Goal: Transaction & Acquisition: Obtain resource

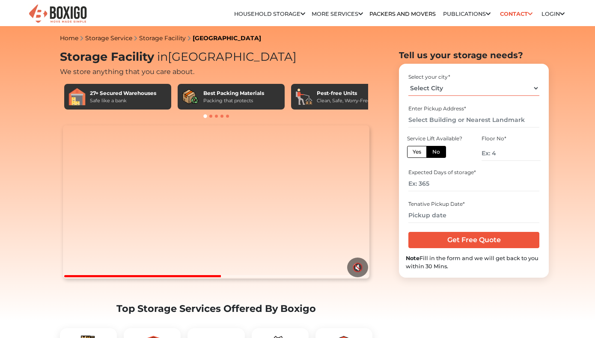
click at [475, 90] on select "Select City Bangalore Bengaluru Bhopal Bhubaneswar Chennai Coimbatore Cuttack D…" at bounding box center [473, 88] width 130 height 15
select select "[GEOGRAPHIC_DATA]"
click option "[GEOGRAPHIC_DATA]" at bounding box center [0, 0] width 0 height 0
click at [451, 123] on input "text" at bounding box center [473, 120] width 130 height 15
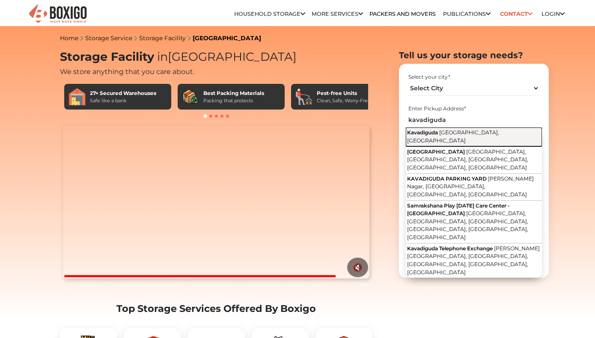
click at [452, 134] on span "Hyderabad, Telangana" at bounding box center [453, 136] width 92 height 15
type input "Kavadiguda, [GEOGRAPHIC_DATA], [GEOGRAPHIC_DATA]"
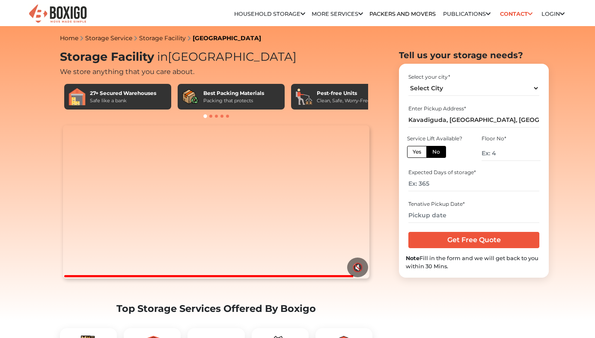
click at [419, 152] on label "Yes" at bounding box center [417, 152] width 20 height 12
click at [418, 152] on input "Yes" at bounding box center [415, 151] width 6 height 6
radio input "true"
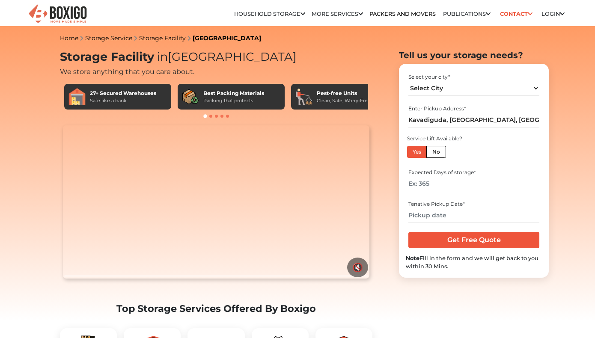
click at [436, 152] on label "No" at bounding box center [436, 152] width 20 height 12
click at [436, 152] on input "No" at bounding box center [435, 151] width 6 height 6
radio input "true"
click at [413, 154] on label "Yes" at bounding box center [417, 152] width 20 height 12
click at [413, 154] on input "Yes" at bounding box center [415, 151] width 6 height 6
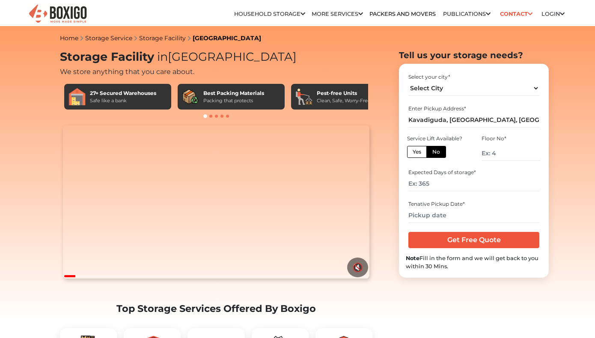
radio input "true"
click at [433, 185] on input "number" at bounding box center [473, 183] width 130 height 15
type input "90"
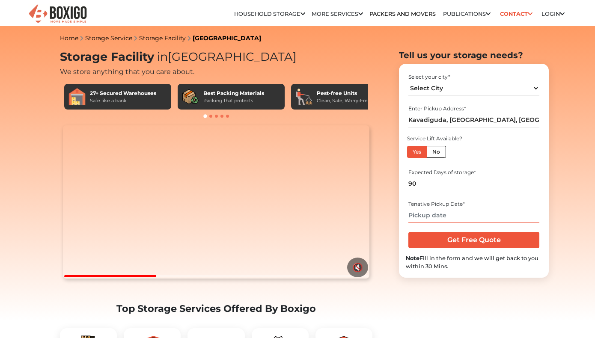
click at [445, 217] on input "text" at bounding box center [473, 215] width 130 height 15
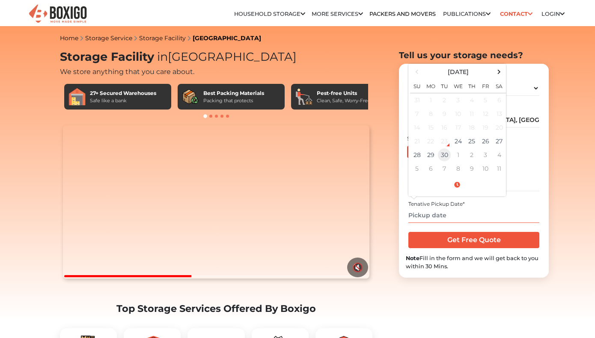
click at [447, 155] on td "30" at bounding box center [444, 155] width 14 height 14
type input "09/30/2025 12:00 AM"
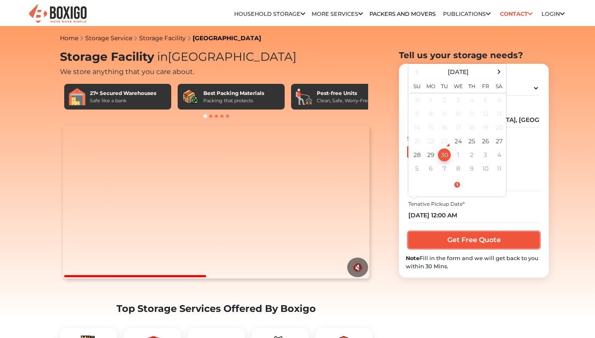
click at [483, 245] on input "Get Free Quote" at bounding box center [473, 240] width 130 height 16
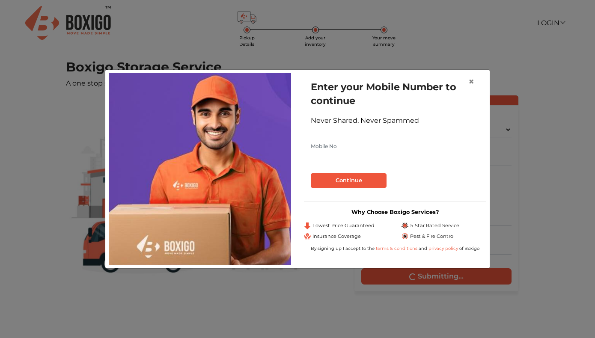
click at [379, 143] on input "text" at bounding box center [395, 146] width 169 height 14
type input "9099870989"
click at [356, 185] on button "Continue" at bounding box center [349, 180] width 76 height 15
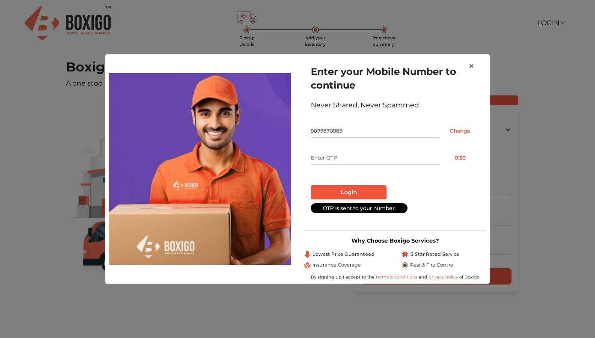
click at [369, 162] on input "text" at bounding box center [376, 158] width 130 height 14
type input "9342"
click at [375, 193] on button "Login" at bounding box center [349, 192] width 76 height 15
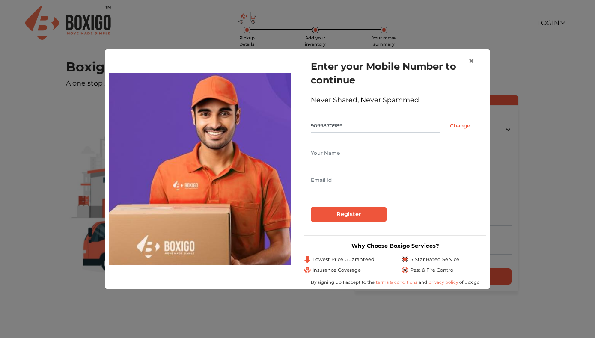
click at [366, 154] on input "text" at bounding box center [395, 153] width 169 height 14
type input "RJ"
paste input "[EMAIL_ADDRESS][DOMAIN_NAME]"
type input "[EMAIL_ADDRESS][DOMAIN_NAME]"
click at [355, 223] on div "Enter your Mobile Number to continue Never Shared, Never Spammed 9099870989 Cha…" at bounding box center [395, 141] width 182 height 176
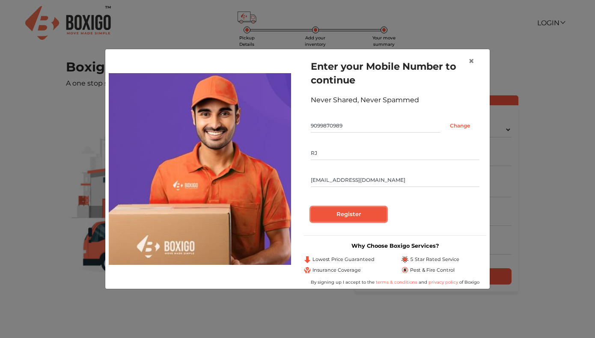
click at [357, 216] on input "Register" at bounding box center [349, 214] width 76 height 15
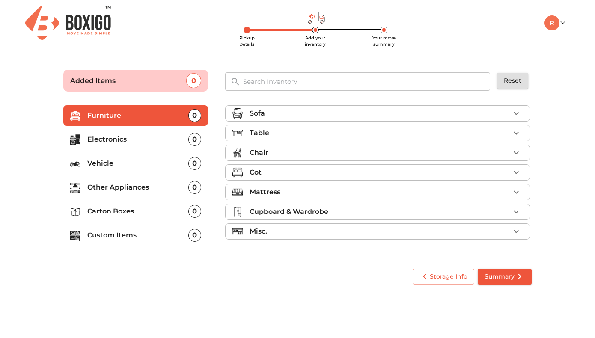
click at [517, 133] on icon "button" at bounding box center [515, 133] width 5 height 3
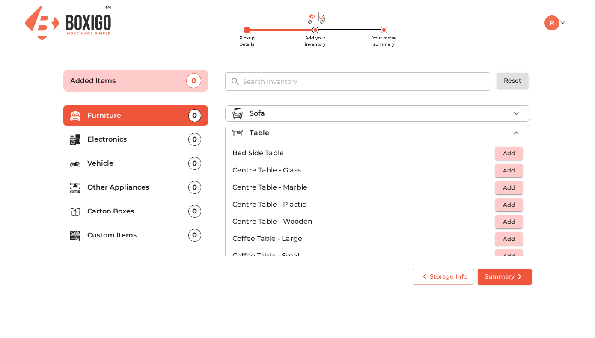
click at [503, 134] on div "Table" at bounding box center [379, 133] width 260 height 10
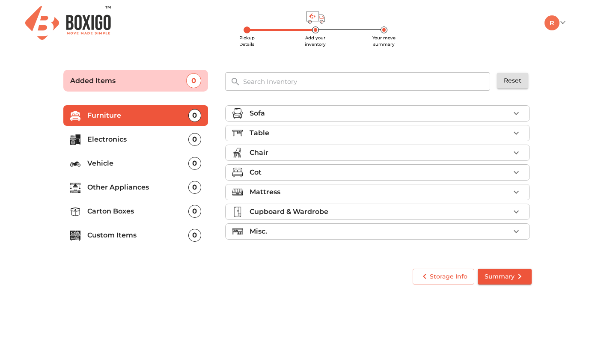
click at [311, 193] on div "Mattress" at bounding box center [379, 192] width 260 height 10
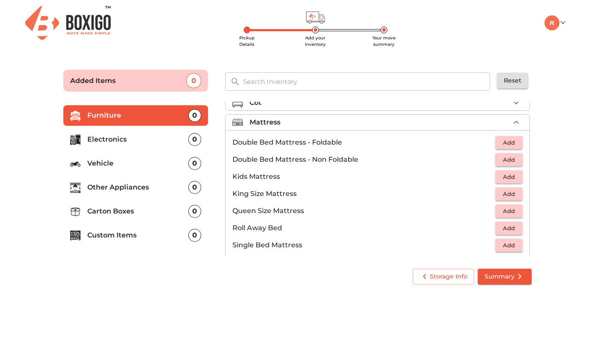
scroll to position [71, 0]
click at [515, 118] on icon "button" at bounding box center [516, 121] width 10 height 10
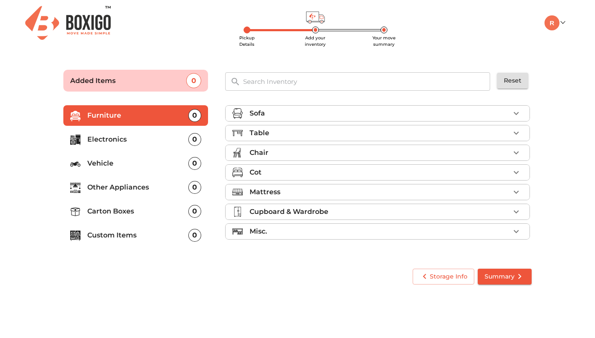
scroll to position [0, 0]
click at [346, 113] on div "Sofa" at bounding box center [379, 113] width 260 height 10
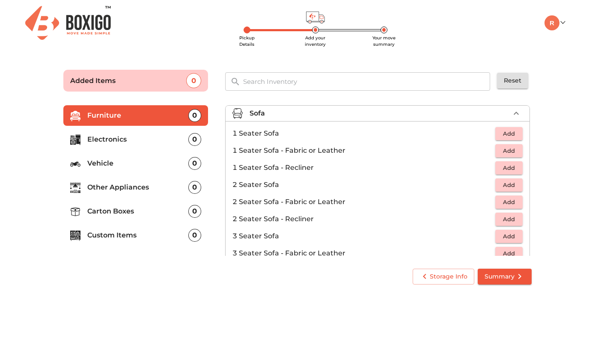
click at [336, 115] on div "Sofa" at bounding box center [379, 113] width 260 height 10
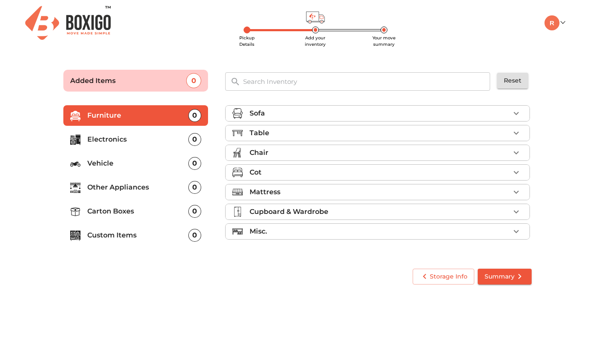
click at [293, 133] on div "Table" at bounding box center [379, 133] width 260 height 10
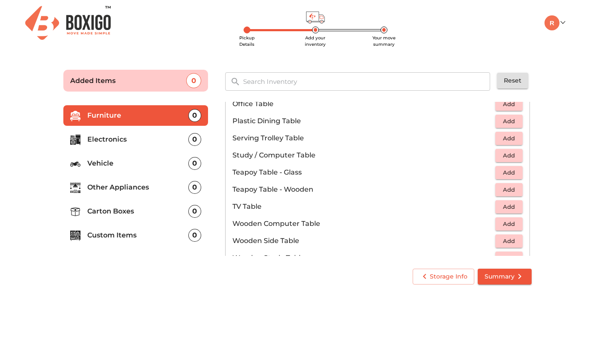
scroll to position [479, 0]
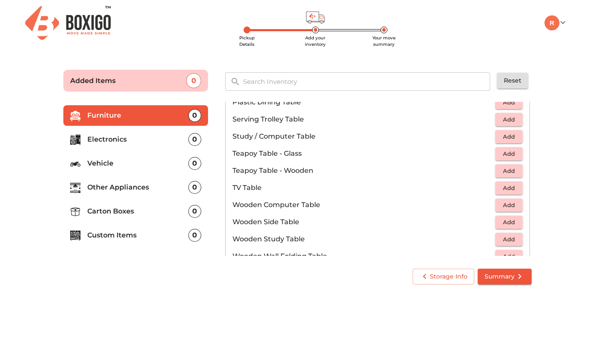
click at [500, 169] on span "Add" at bounding box center [508, 171] width 19 height 10
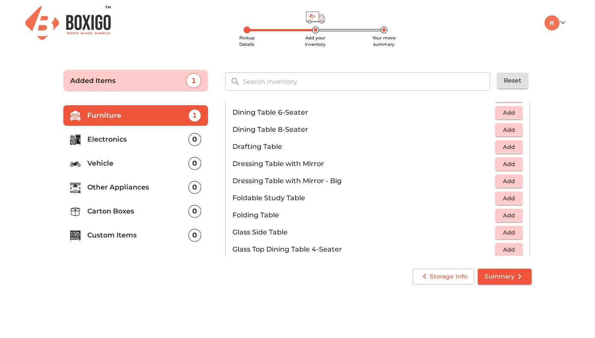
scroll to position [0, 0]
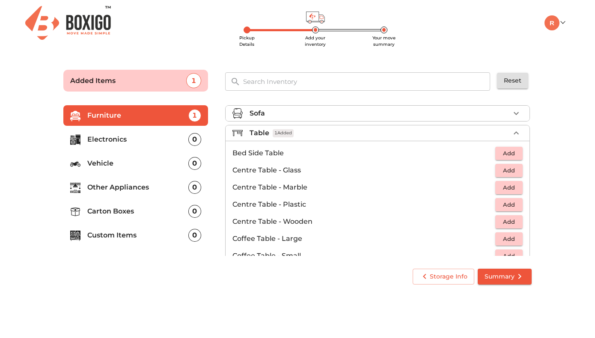
click at [360, 131] on div "Table 1 Added" at bounding box center [379, 133] width 260 height 10
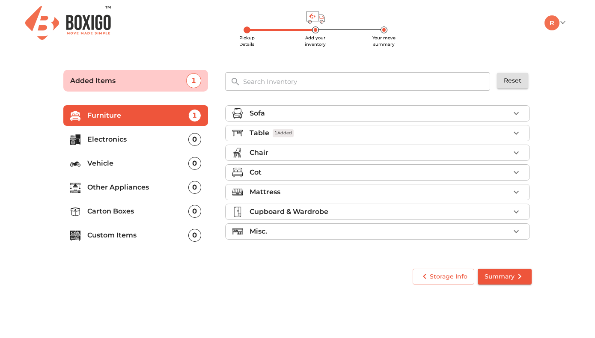
click at [337, 151] on div "Chair" at bounding box center [379, 153] width 260 height 10
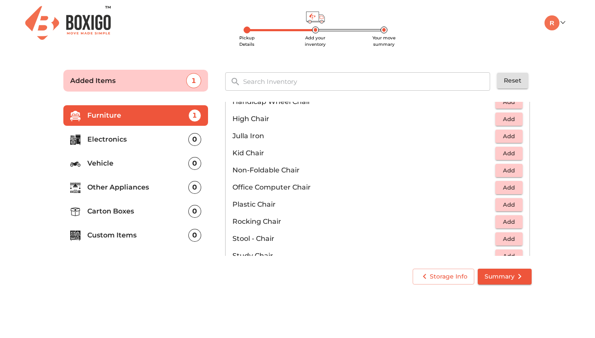
scroll to position [228, 0]
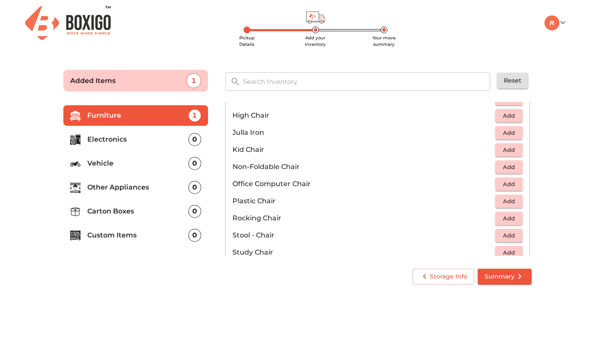
click at [501, 201] on span "Add" at bounding box center [508, 201] width 19 height 10
click at [515, 201] on icon "button" at bounding box center [516, 201] width 6 height 6
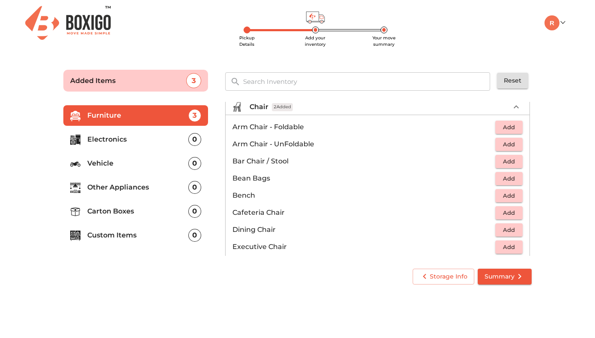
scroll to position [0, 0]
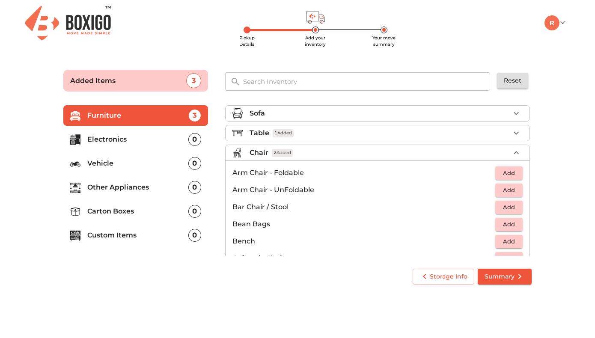
click at [340, 157] on div "Chair 2 Added" at bounding box center [379, 153] width 260 height 10
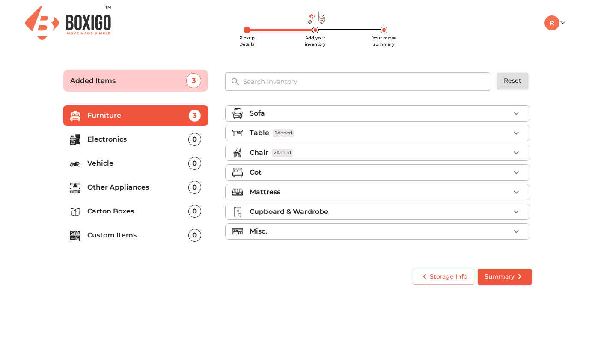
click at [334, 168] on div "Cot" at bounding box center [379, 172] width 260 height 10
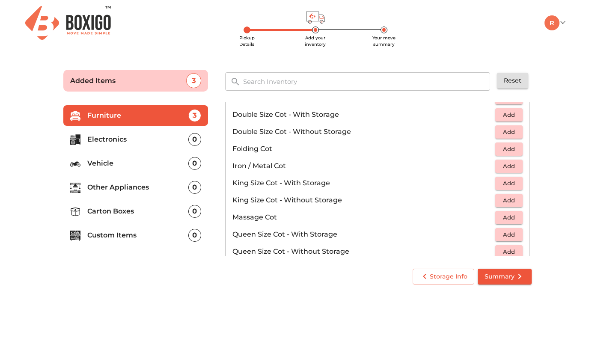
scroll to position [166, 0]
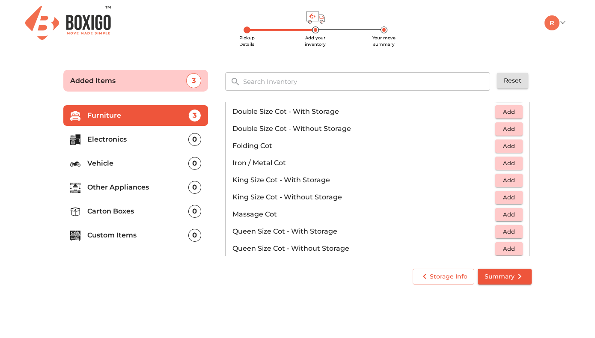
click at [502, 148] on span "Add" at bounding box center [508, 146] width 19 height 10
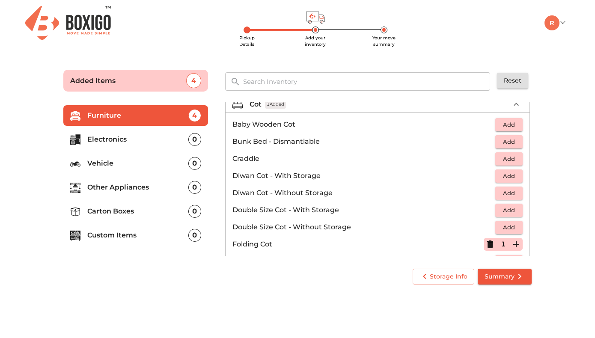
scroll to position [0, 0]
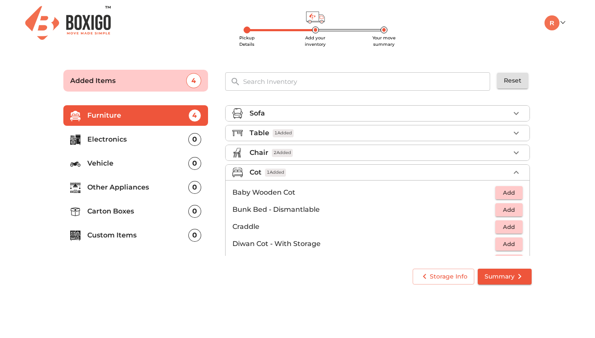
click at [369, 170] on div "Cot 1 Added" at bounding box center [379, 172] width 260 height 10
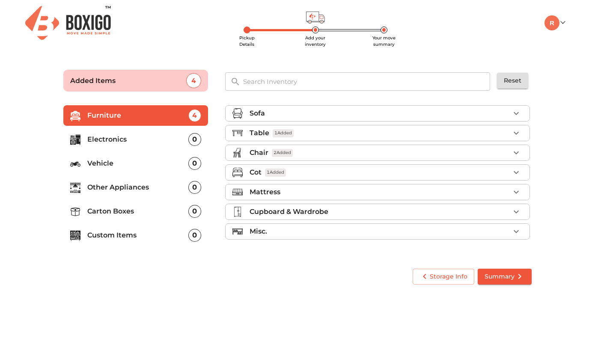
click at [349, 189] on div "Mattress" at bounding box center [379, 192] width 260 height 10
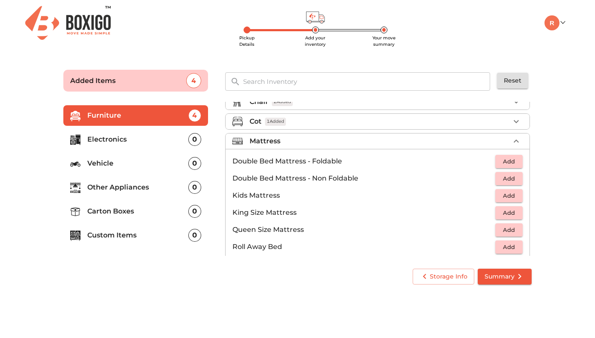
scroll to position [60, 0]
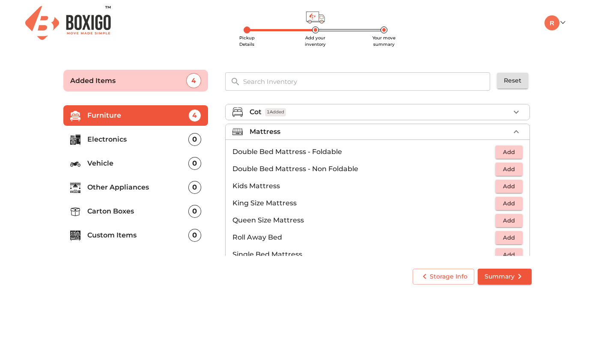
click at [506, 169] on span "Add" at bounding box center [508, 169] width 19 height 10
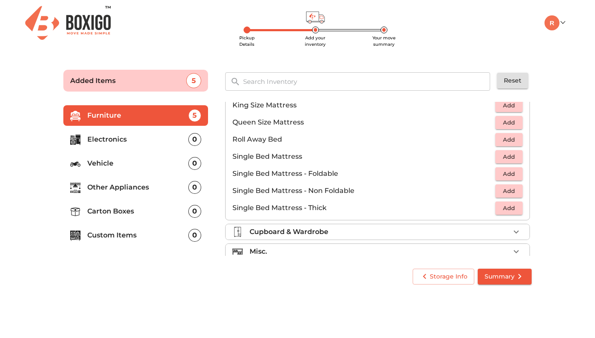
scroll to position [161, 0]
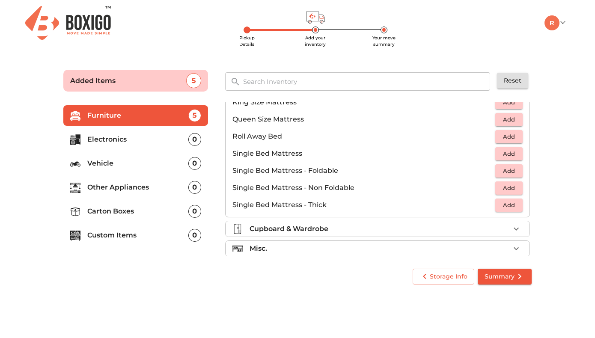
click at [503, 172] on span "Add" at bounding box center [508, 171] width 19 height 10
click at [515, 171] on icon "button" at bounding box center [516, 171] width 6 height 6
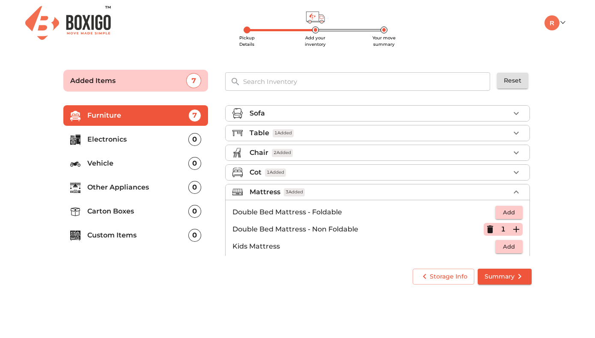
click at [343, 192] on div "Mattress 3 Added" at bounding box center [379, 192] width 260 height 10
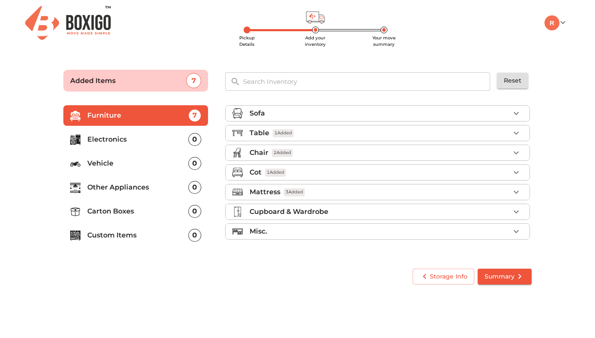
click at [351, 213] on div "Cupboard & Wardrobe" at bounding box center [379, 212] width 260 height 10
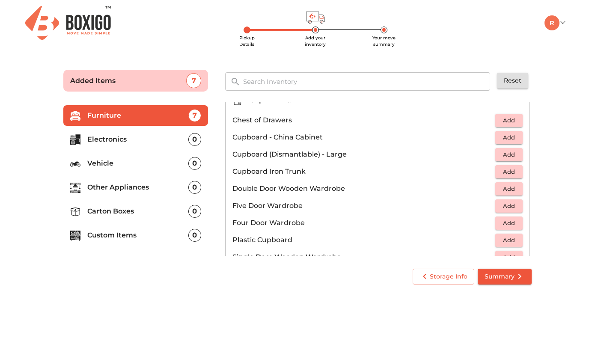
scroll to position [56, 0]
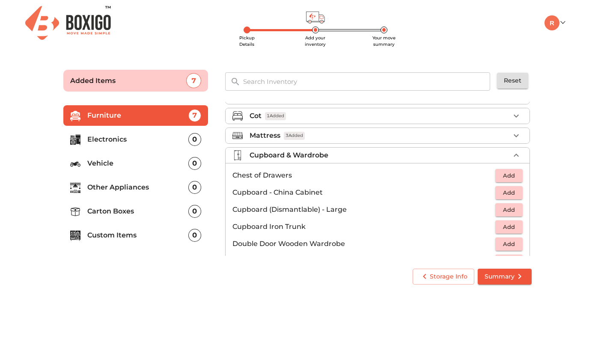
click at [361, 156] on div "Cupboard & Wardrobe" at bounding box center [379, 155] width 260 height 10
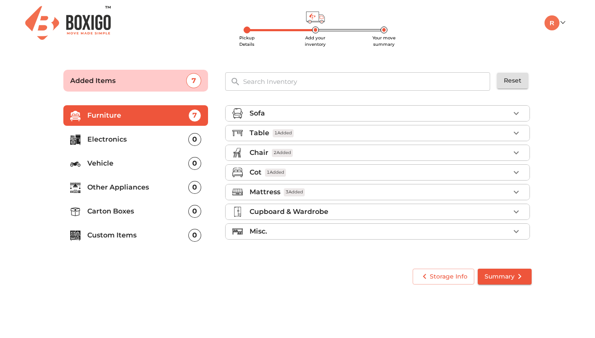
scroll to position [0, 0]
click at [559, 160] on main "Pickup Details Add your inventory Your move summary Added Items 7 ​ Reset Furni…" at bounding box center [297, 175] width 595 height 235
click at [340, 137] on div "Table 1 Added" at bounding box center [379, 133] width 260 height 10
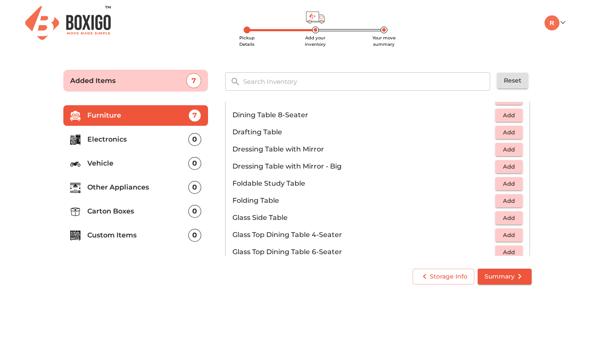
scroll to position [211, 0]
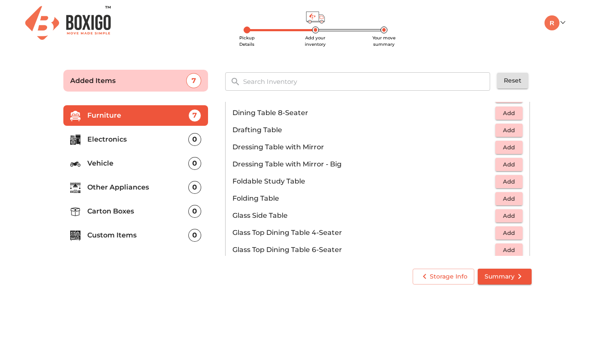
click at [504, 198] on span "Add" at bounding box center [508, 199] width 19 height 10
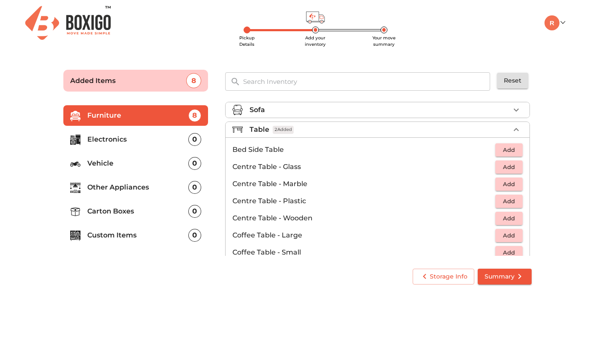
scroll to position [0, 0]
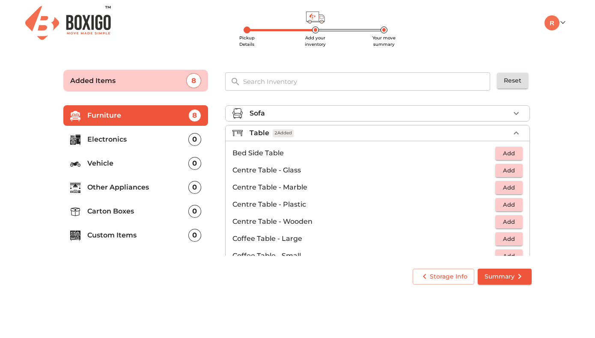
click at [373, 133] on div "Table 2 Added" at bounding box center [379, 133] width 260 height 10
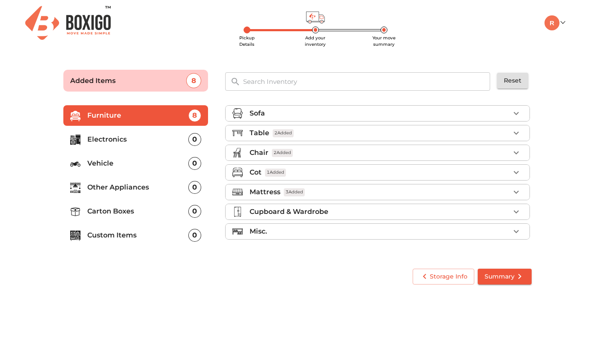
click at [344, 231] on div "Misc." at bounding box center [379, 231] width 260 height 10
click at [133, 139] on p "Electronics" at bounding box center [137, 139] width 101 height 10
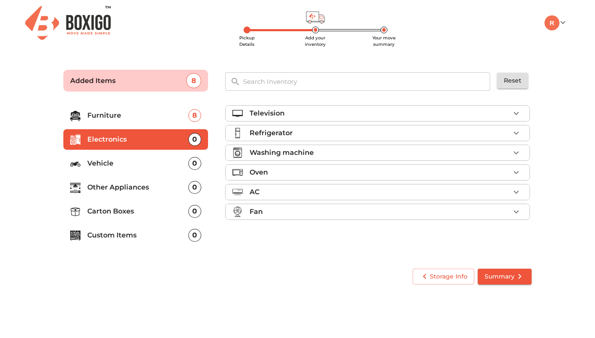
click at [354, 132] on div "Refrigerator" at bounding box center [379, 133] width 260 height 10
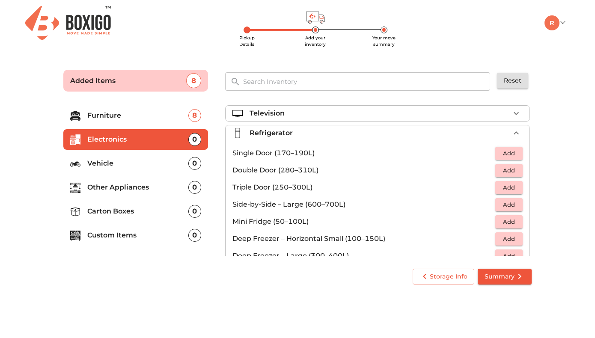
click at [515, 174] on span "Add" at bounding box center [508, 171] width 19 height 10
click at [347, 135] on div "Refrigerator 1 Added" at bounding box center [379, 133] width 260 height 10
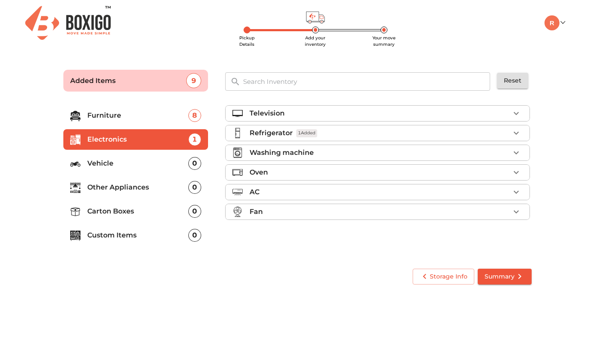
click at [334, 148] on div "Washing machine" at bounding box center [379, 153] width 260 height 10
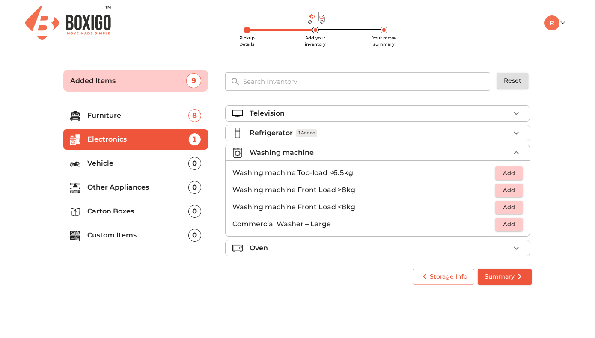
click at [508, 173] on span "Add" at bounding box center [508, 173] width 19 height 10
click at [378, 152] on div "Washing machine 1 Added" at bounding box center [379, 153] width 260 height 10
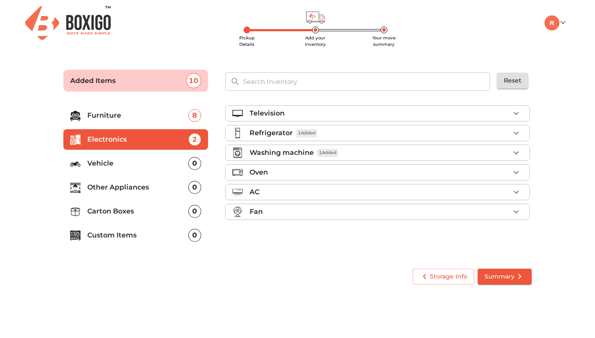
click at [341, 211] on div "Fan" at bounding box center [379, 212] width 260 height 10
click at [151, 161] on p "Vehicle" at bounding box center [137, 163] width 101 height 10
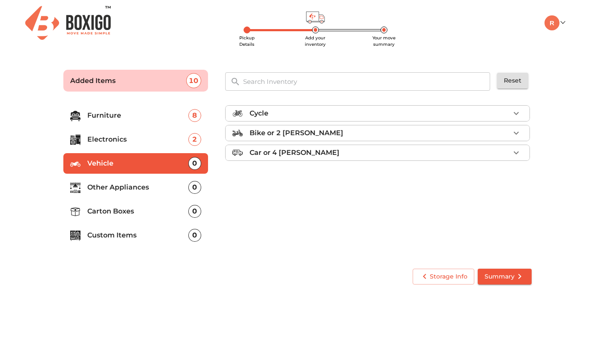
click at [360, 136] on div "Bike or 2 [PERSON_NAME]" at bounding box center [379, 133] width 260 height 10
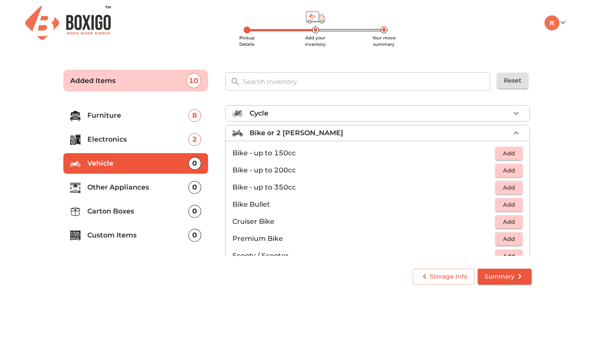
click at [364, 130] on div "Bike or 2 [PERSON_NAME]" at bounding box center [379, 133] width 260 height 10
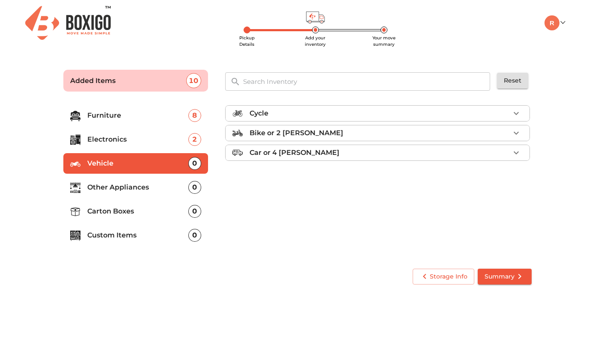
click at [360, 136] on div "Bike or 2 [PERSON_NAME]" at bounding box center [379, 133] width 260 height 10
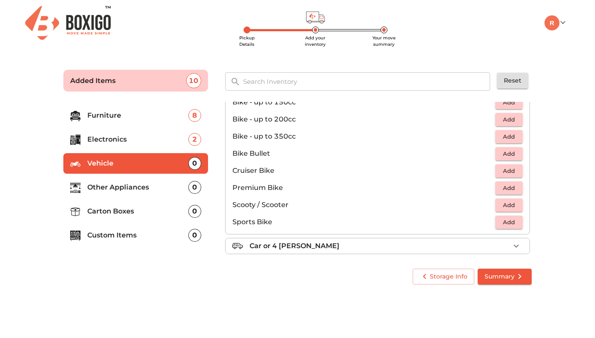
scroll to position [55, 0]
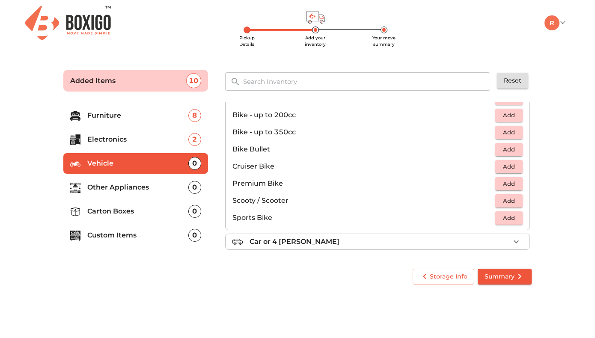
click at [509, 200] on span "Add" at bounding box center [508, 201] width 19 height 10
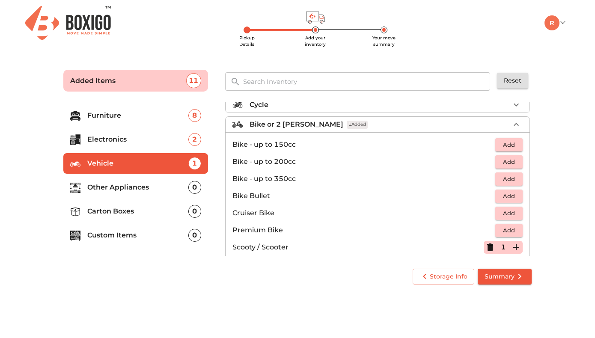
scroll to position [0, 0]
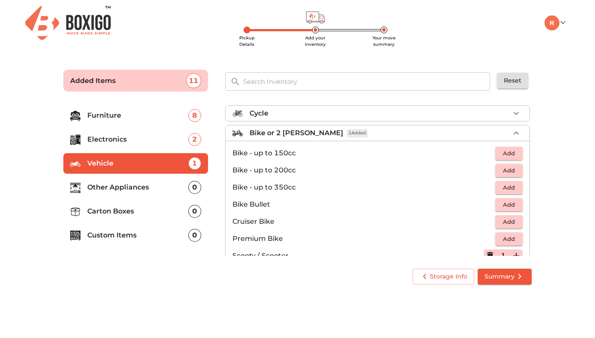
click at [373, 131] on div "Bike or 2 [PERSON_NAME] 1 Added" at bounding box center [379, 133] width 260 height 10
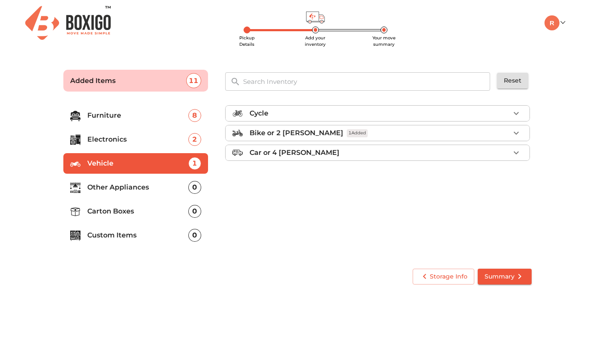
click at [155, 190] on p "Other Appliances" at bounding box center [137, 187] width 101 height 10
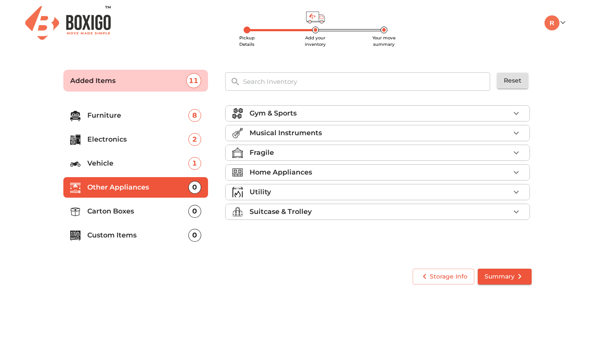
click at [341, 173] on div "Home Appliances" at bounding box center [379, 172] width 260 height 10
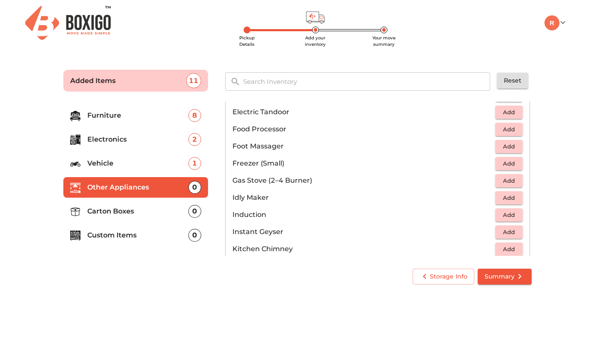
scroll to position [307, 0]
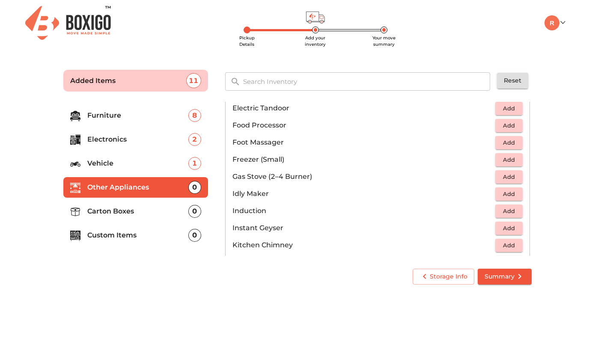
click at [506, 177] on span "Add" at bounding box center [508, 177] width 19 height 10
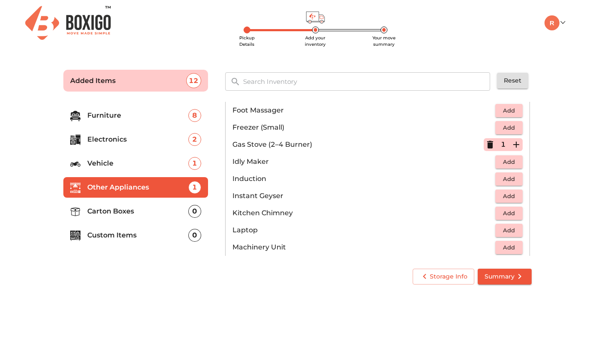
scroll to position [339, 0]
click at [507, 178] on span "Add" at bounding box center [508, 179] width 19 height 10
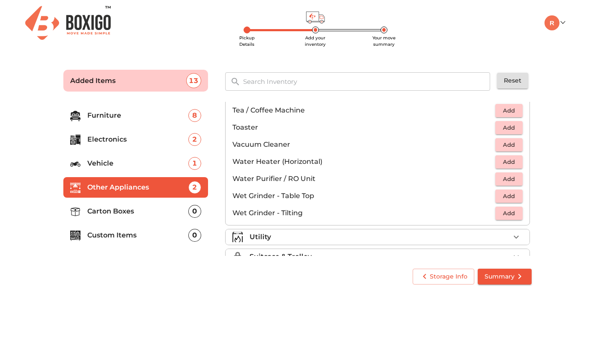
scroll to position [588, 0]
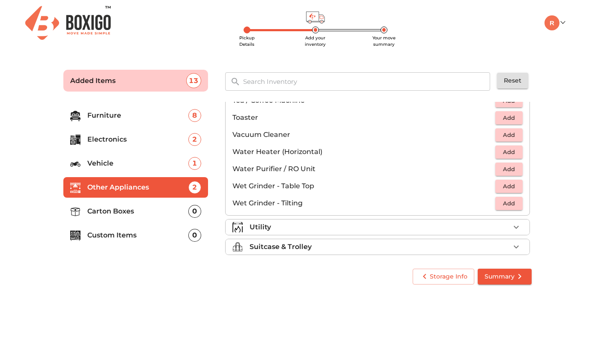
click at [328, 229] on div "Utility" at bounding box center [379, 227] width 260 height 10
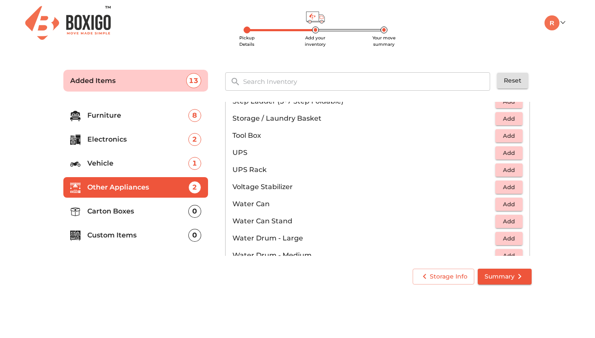
scroll to position [556, 0]
click at [135, 213] on p "Carton Boxes" at bounding box center [137, 211] width 101 height 10
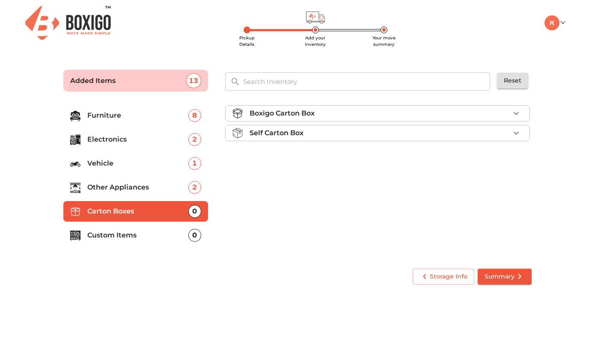
scroll to position [0, 0]
click at [340, 130] on div "Self Carton Box" at bounding box center [379, 133] width 260 height 10
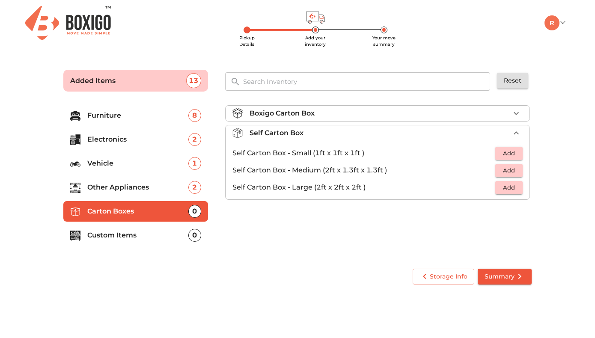
click at [358, 110] on div "Boxigo Carton Box" at bounding box center [379, 113] width 260 height 10
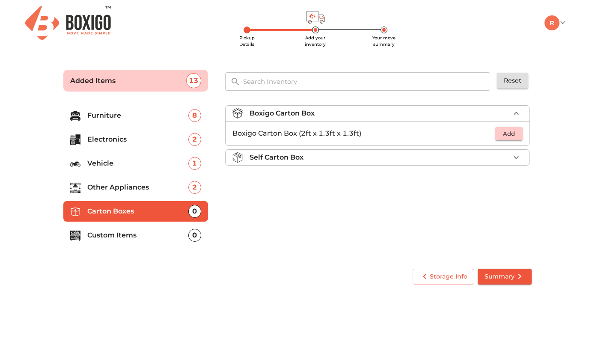
click at [359, 156] on div "Self Carton Box" at bounding box center [379, 157] width 260 height 10
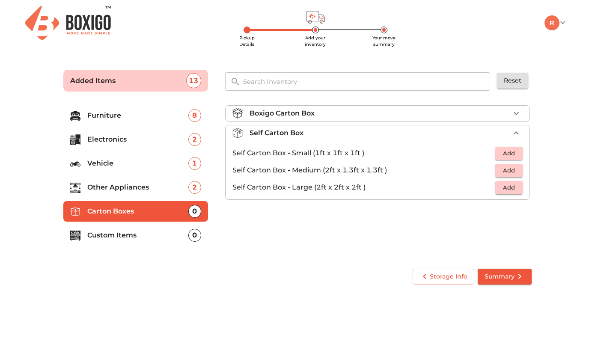
click at [372, 114] on div "Boxigo Carton Box" at bounding box center [379, 113] width 260 height 10
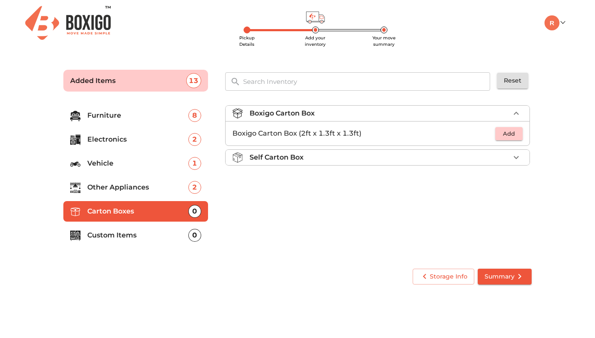
click at [509, 134] on span "Add" at bounding box center [508, 134] width 19 height 10
click at [515, 137] on icon "button" at bounding box center [516, 133] width 10 height 10
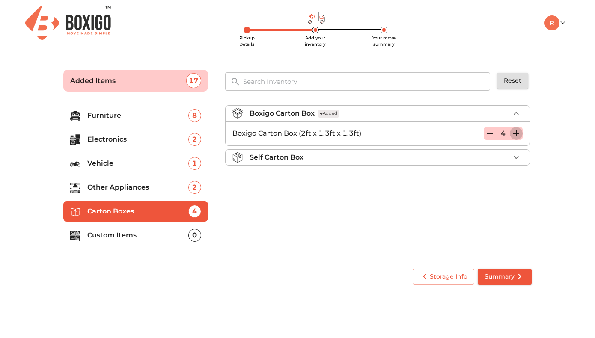
click at [515, 137] on icon "button" at bounding box center [516, 133] width 10 height 10
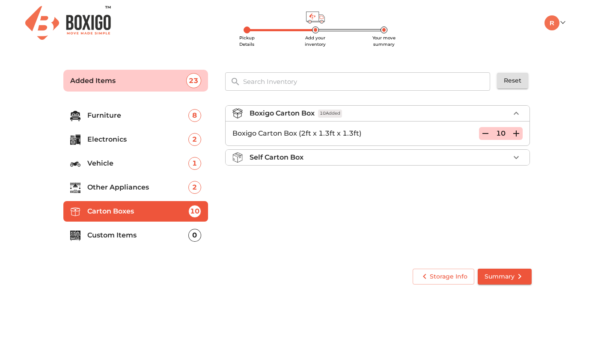
click at [486, 224] on div "Boxigo Carton Box 10 Added Boxigo Carton Box (2ft x 1.3ft x 1.3ft) 10 Self Cart…" at bounding box center [378, 179] width 313 height 162
click at [504, 278] on span "Summary" at bounding box center [504, 276] width 40 height 11
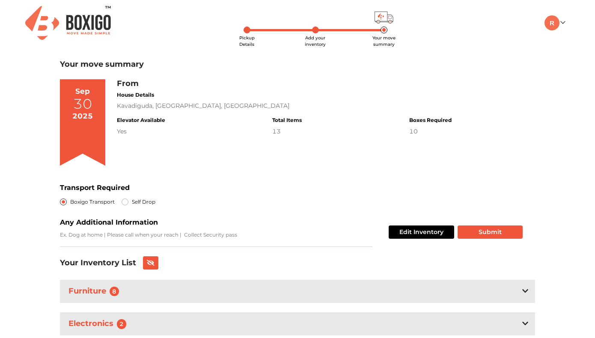
click at [565, 252] on div "Pickup Details Add your inventory Your move summary My Moves My Profile Make Es…" at bounding box center [297, 231] width 595 height 463
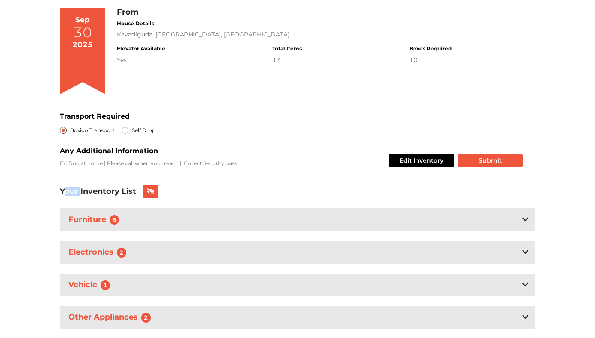
scroll to position [127, 0]
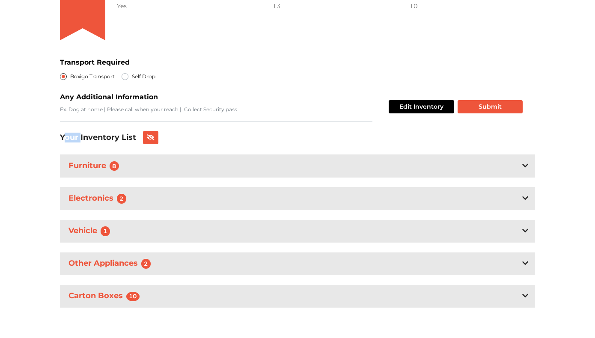
click at [564, 245] on div "Pickup Details Add your inventory Your move summary My Moves My Profile Make Es…" at bounding box center [297, 106] width 595 height 463
click at [497, 106] on button "Submit" at bounding box center [489, 106] width 65 height 13
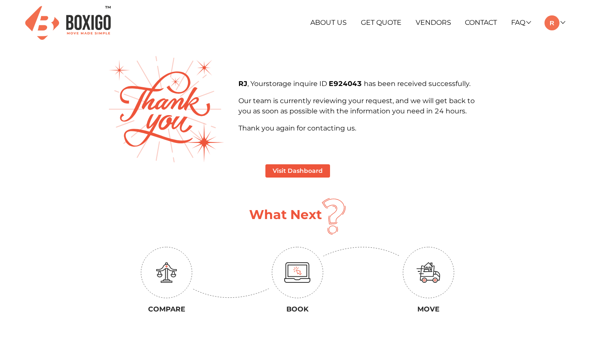
click at [532, 189] on main "RJ , Your storage inquire ID E924043 has been received successfully. Our team i…" at bounding box center [297, 227] width 488 height 342
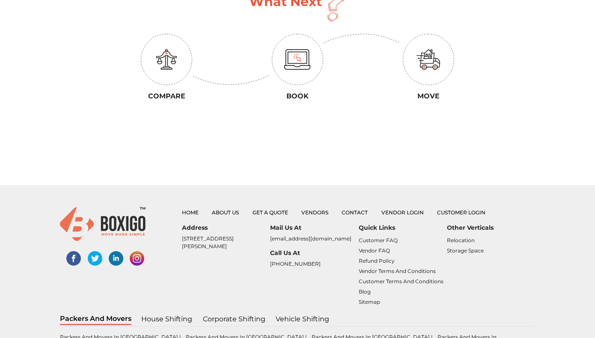
scroll to position [212, 0]
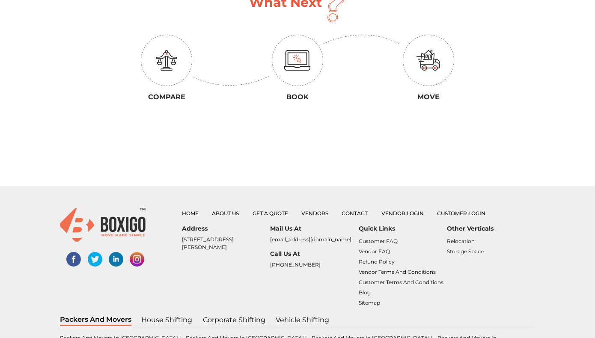
click at [539, 144] on main "RJ , Your storage inquire ID E924043 has been received successfully. Our team i…" at bounding box center [297, 15] width 488 height 342
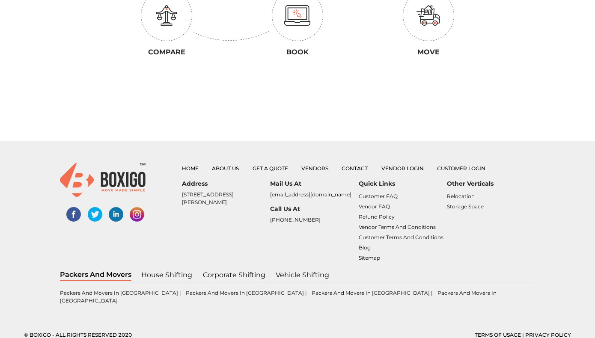
scroll to position [0, 0]
